Goal: Find specific page/section: Find specific page/section

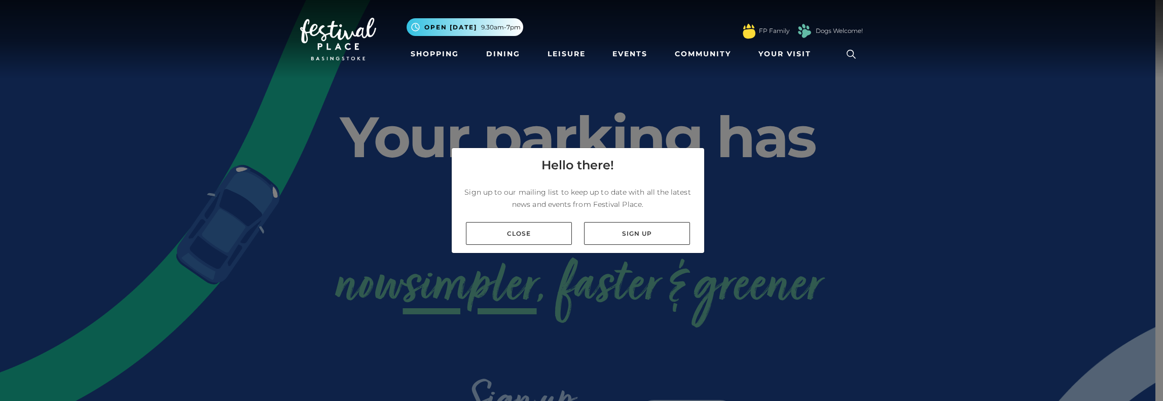
click at [540, 231] on link "Close" at bounding box center [519, 233] width 106 height 23
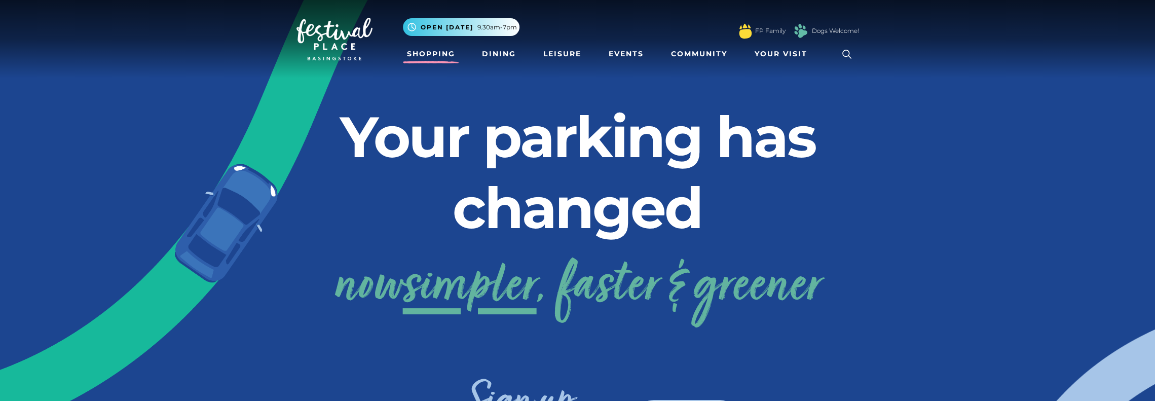
click at [436, 56] on link "Shopping" at bounding box center [431, 54] width 56 height 19
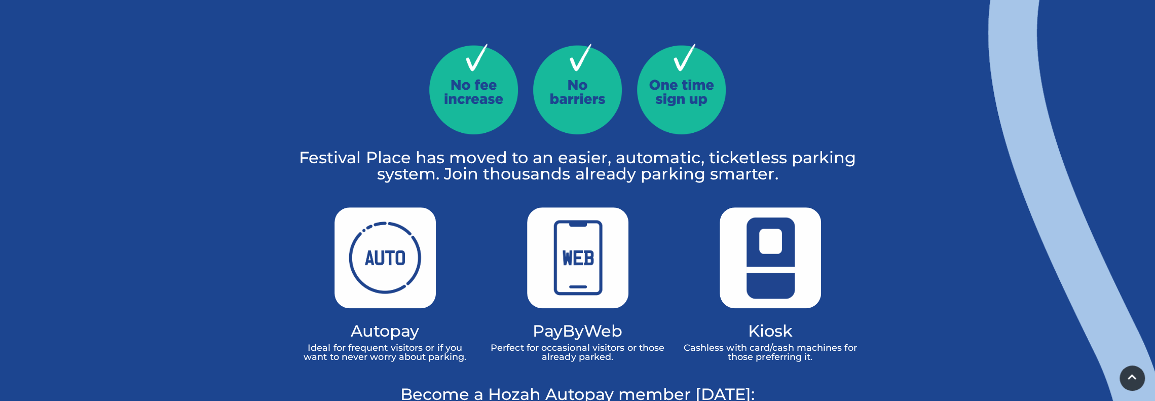
scroll to position [676, 0]
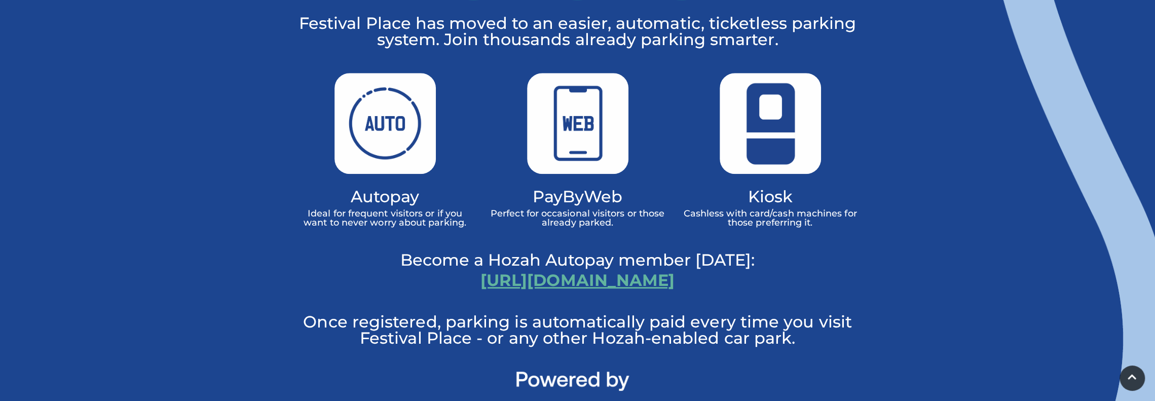
click at [552, 270] on link "[URL][DOMAIN_NAME]" at bounding box center [577, 280] width 194 height 20
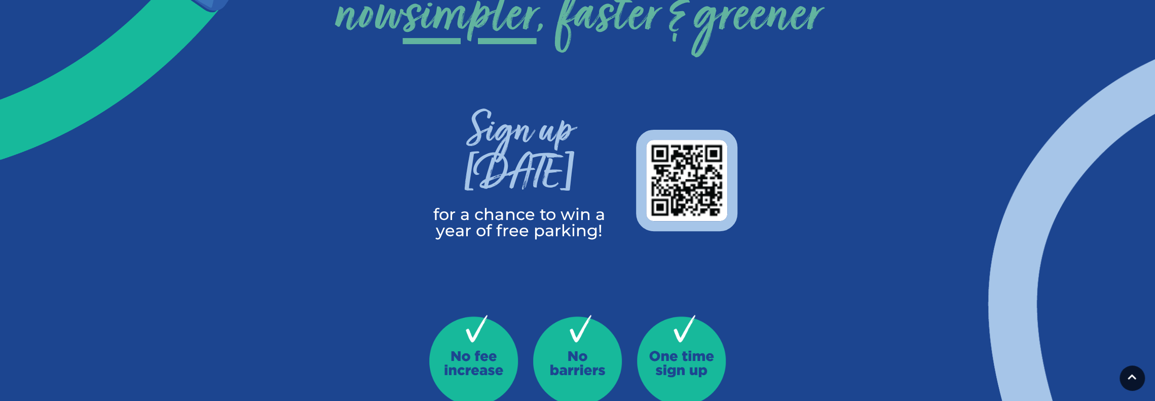
scroll to position [0, 0]
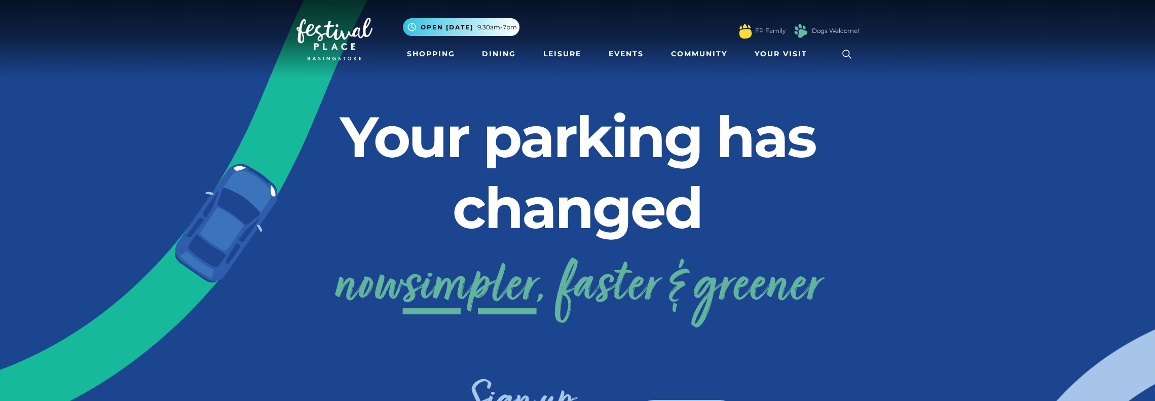
click at [847, 56] on icon at bounding box center [846, 54] width 9 height 9
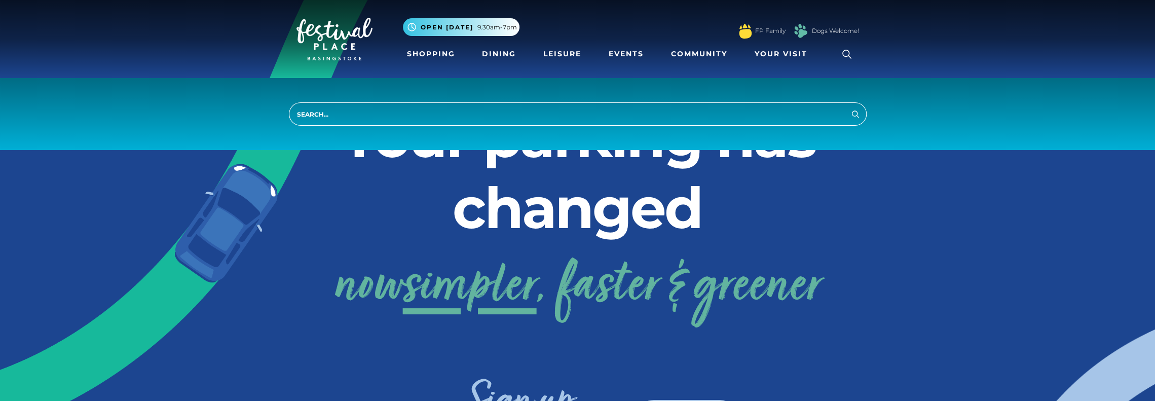
click at [378, 114] on input "search" at bounding box center [578, 113] width 578 height 23
type input "charles"
click at [849, 107] on button "Search" at bounding box center [855, 113] width 12 height 13
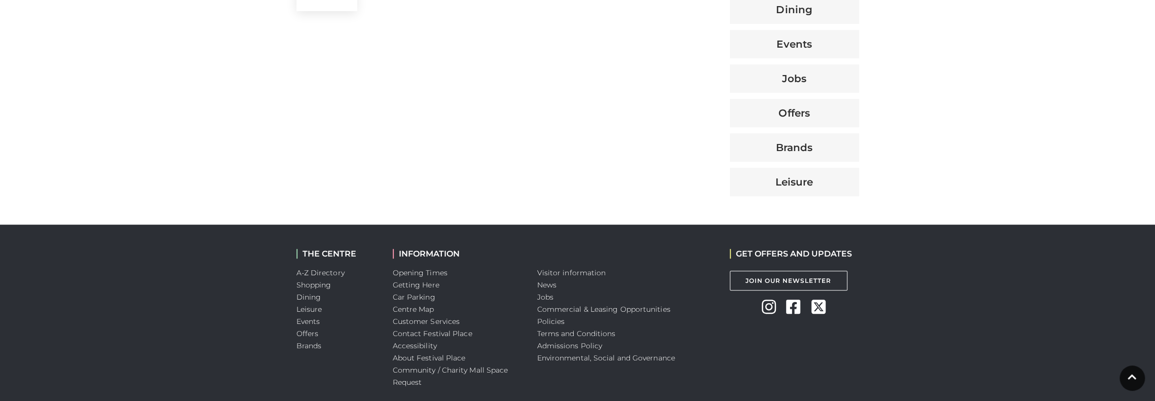
scroll to position [540, 0]
